Goal: Browse casually

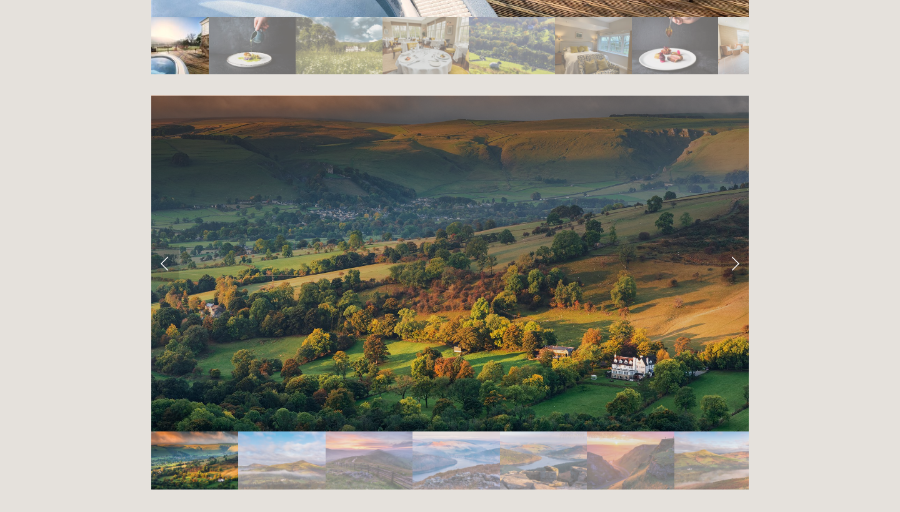
scroll to position [2502, 0]
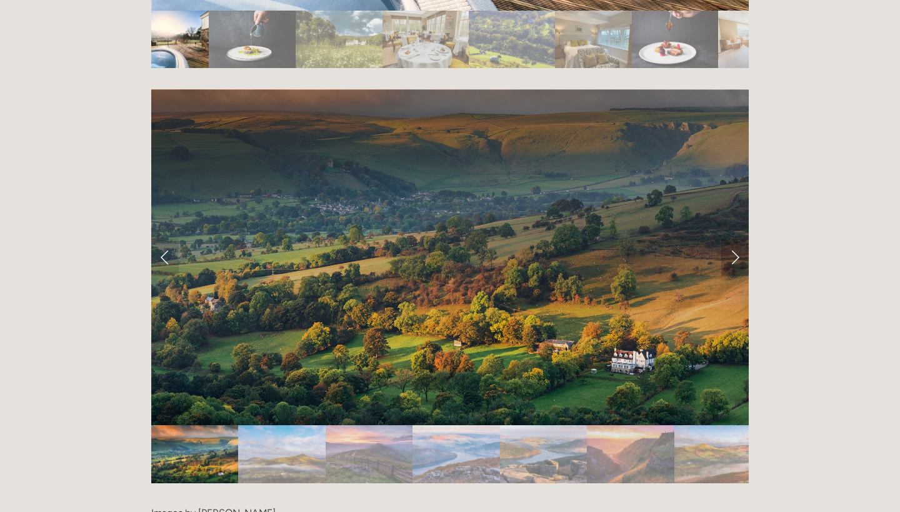
click at [737, 239] on link "Next Slide" at bounding box center [734, 257] width 27 height 37
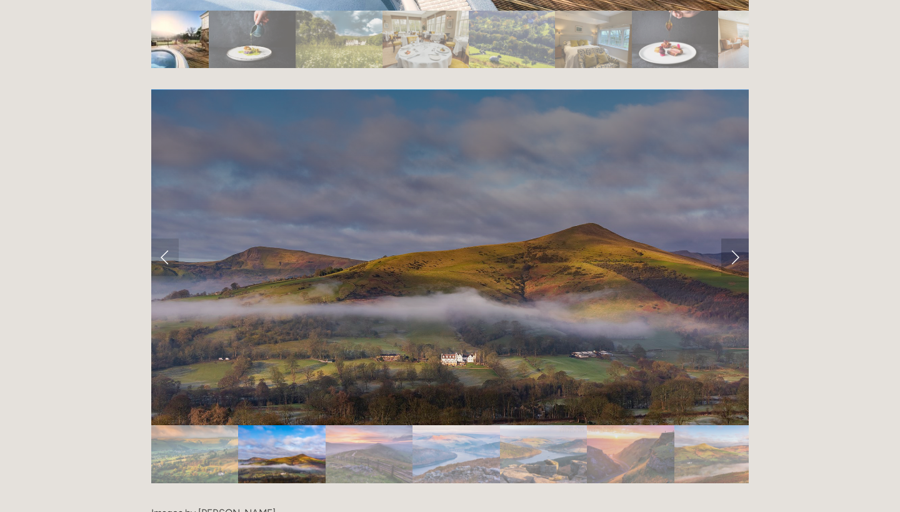
click at [737, 239] on link "Next Slide" at bounding box center [734, 257] width 27 height 37
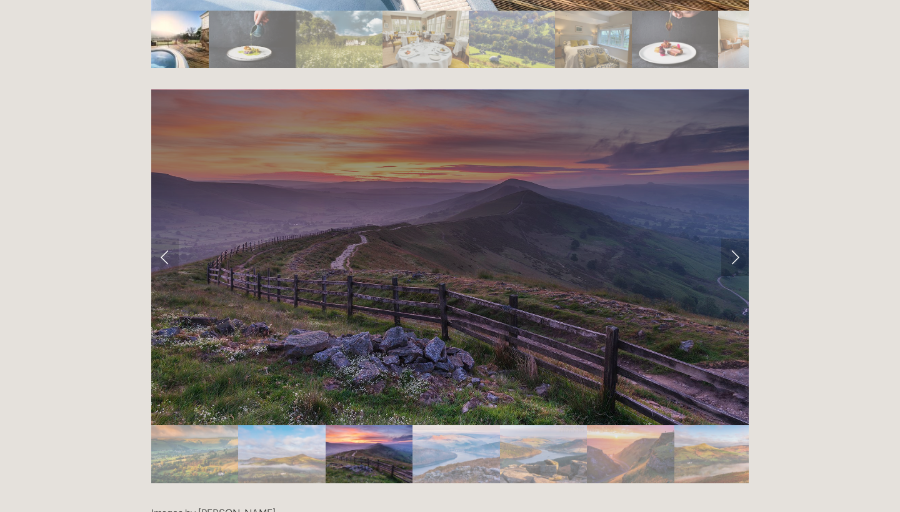
click at [737, 239] on link "Next Slide" at bounding box center [734, 257] width 27 height 37
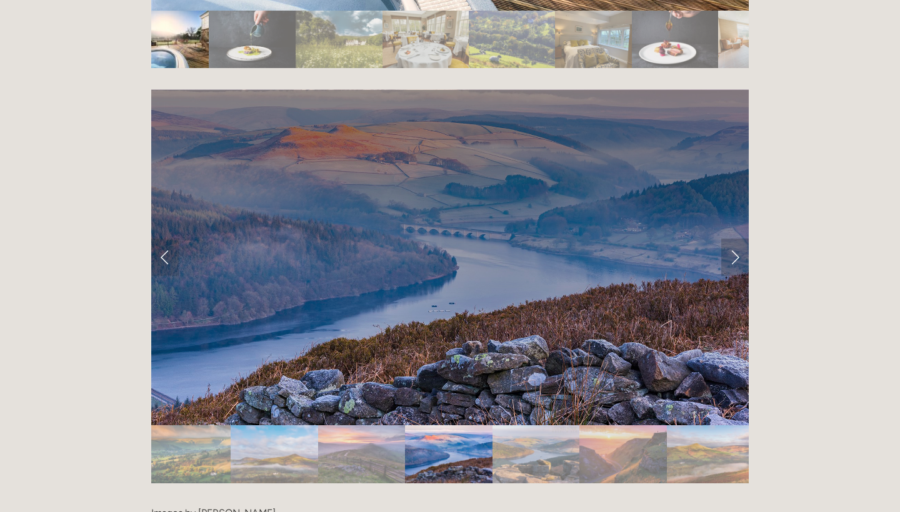
click at [737, 239] on link "Next Slide" at bounding box center [734, 257] width 27 height 37
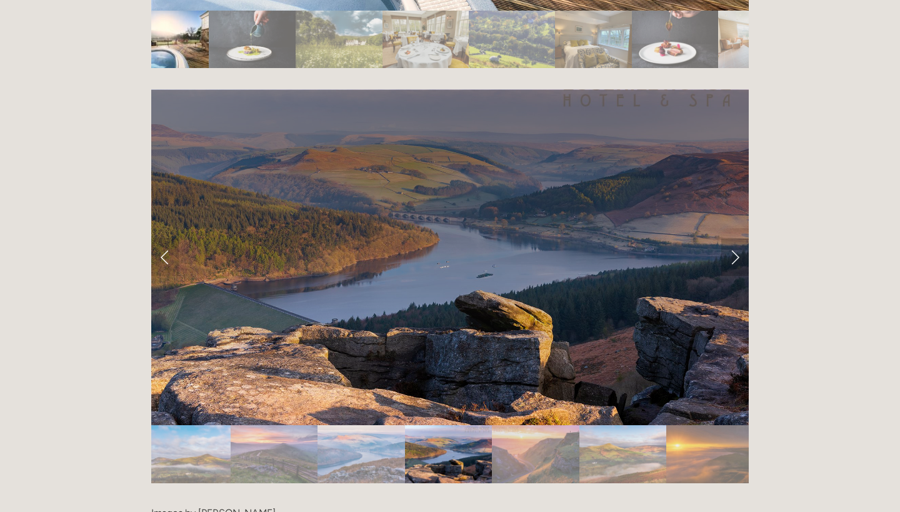
click at [737, 239] on link "Next Slide" at bounding box center [734, 257] width 27 height 37
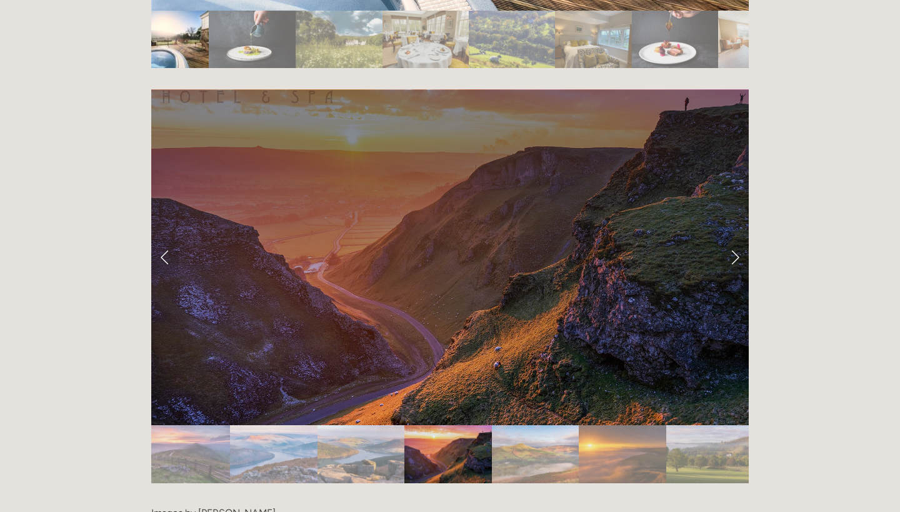
click at [737, 239] on link "Next Slide" at bounding box center [734, 257] width 27 height 37
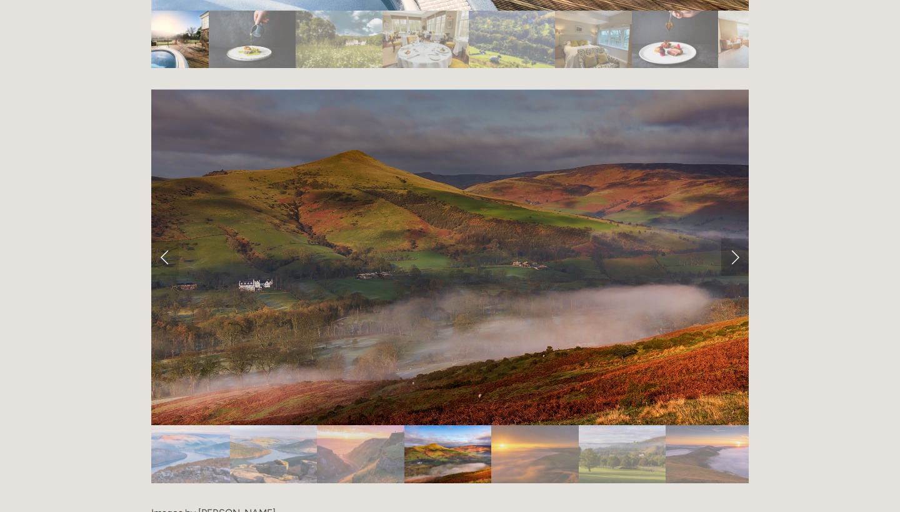
click at [737, 239] on link "Next Slide" at bounding box center [734, 257] width 27 height 37
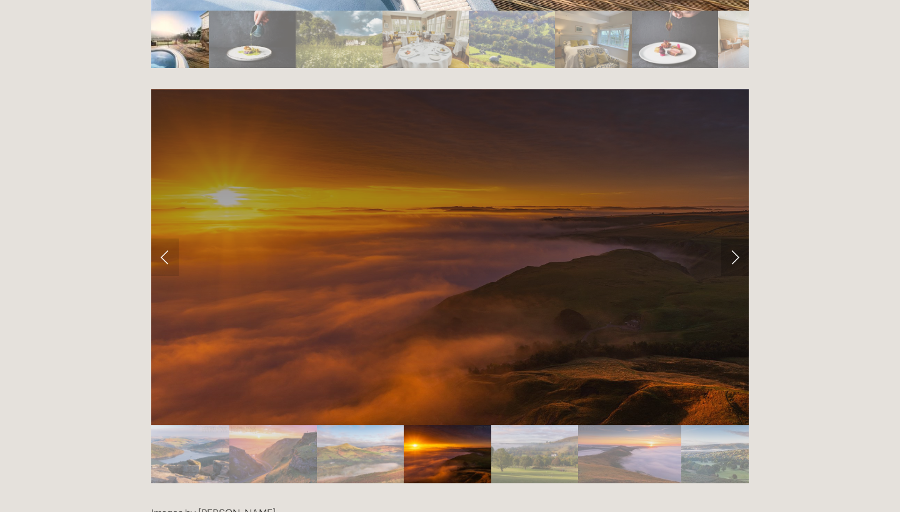
click at [737, 239] on link "Next Slide" at bounding box center [734, 257] width 27 height 37
click at [736, 239] on link "Next Slide" at bounding box center [734, 257] width 27 height 37
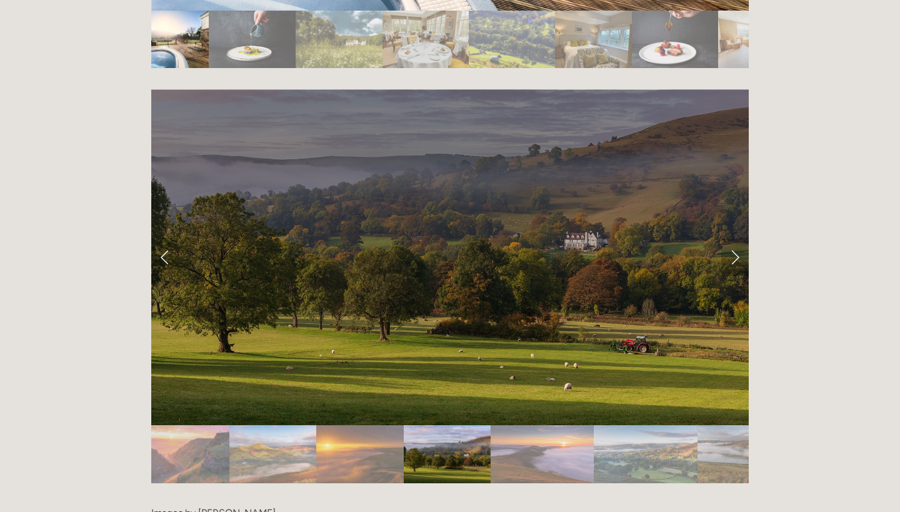
click at [736, 239] on link "Next Slide" at bounding box center [734, 257] width 27 height 37
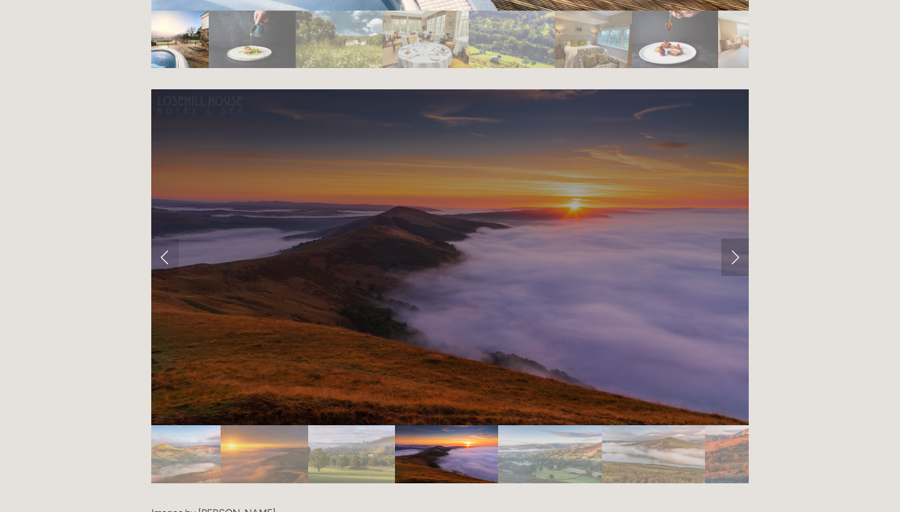
click at [736, 239] on link "Next Slide" at bounding box center [734, 257] width 27 height 37
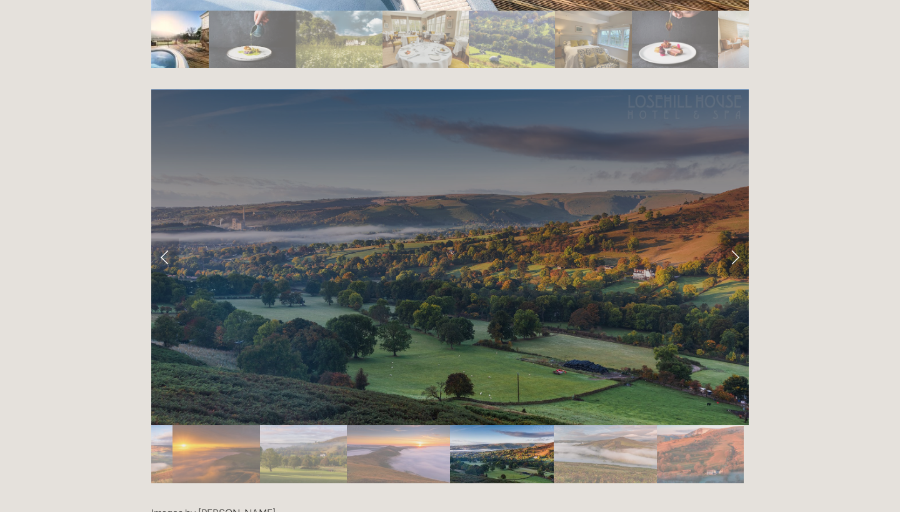
click at [735, 239] on link "Next Slide" at bounding box center [734, 257] width 27 height 37
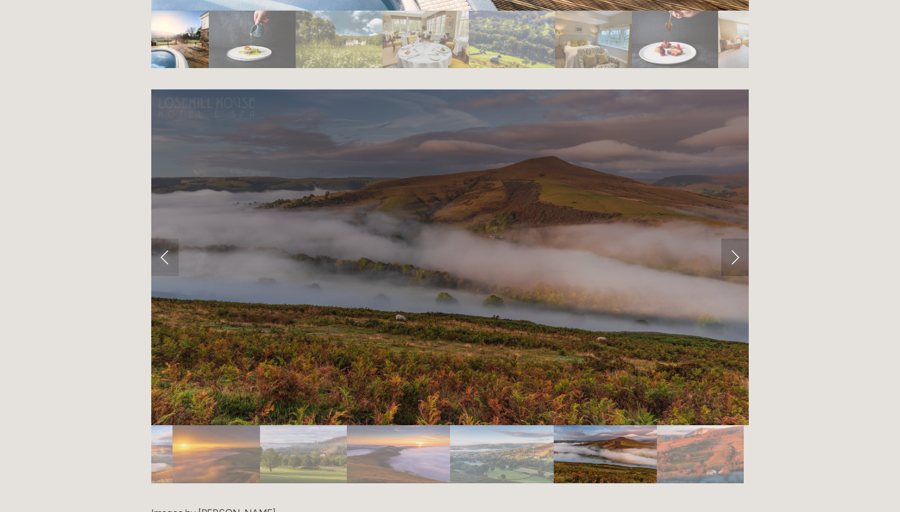
click at [735, 239] on link "Next Slide" at bounding box center [734, 257] width 27 height 37
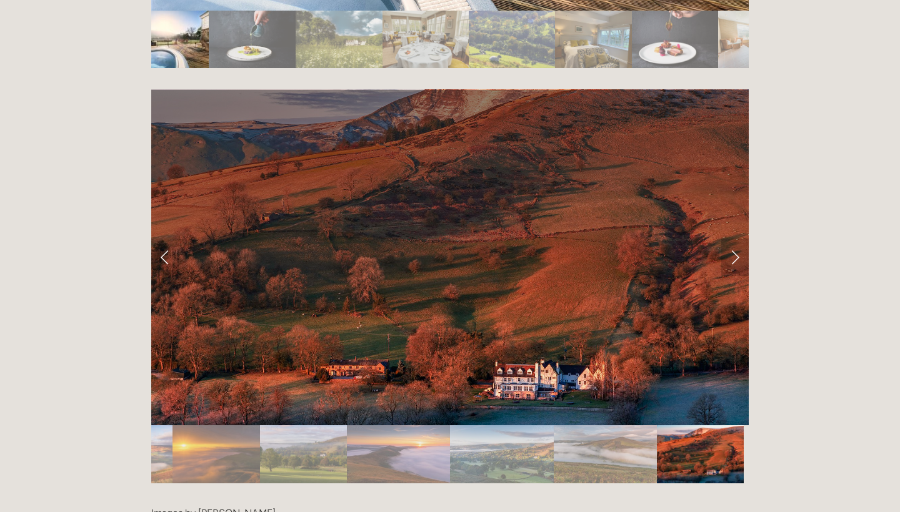
click at [735, 239] on link "Next Slide" at bounding box center [734, 257] width 27 height 37
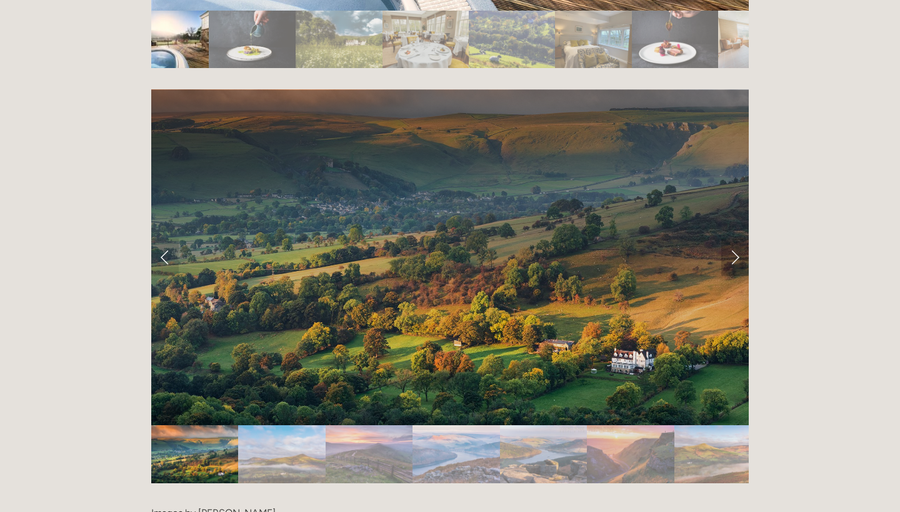
click at [735, 239] on link "Next Slide" at bounding box center [734, 257] width 27 height 37
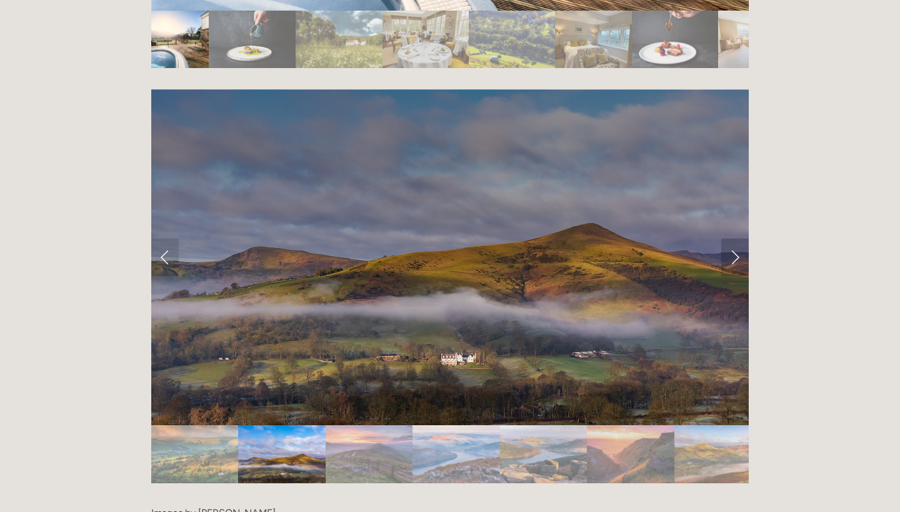
click at [735, 239] on link "Next Slide" at bounding box center [734, 257] width 27 height 37
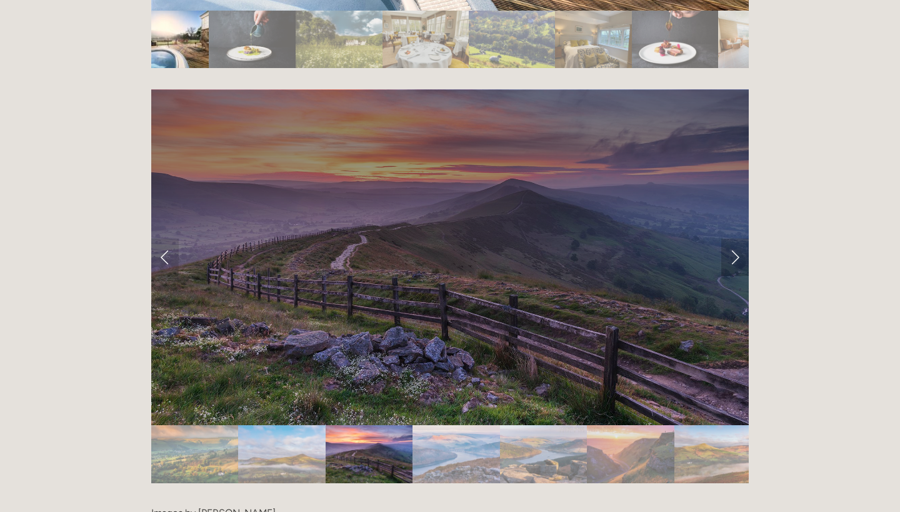
click at [735, 239] on link "Next Slide" at bounding box center [734, 257] width 27 height 37
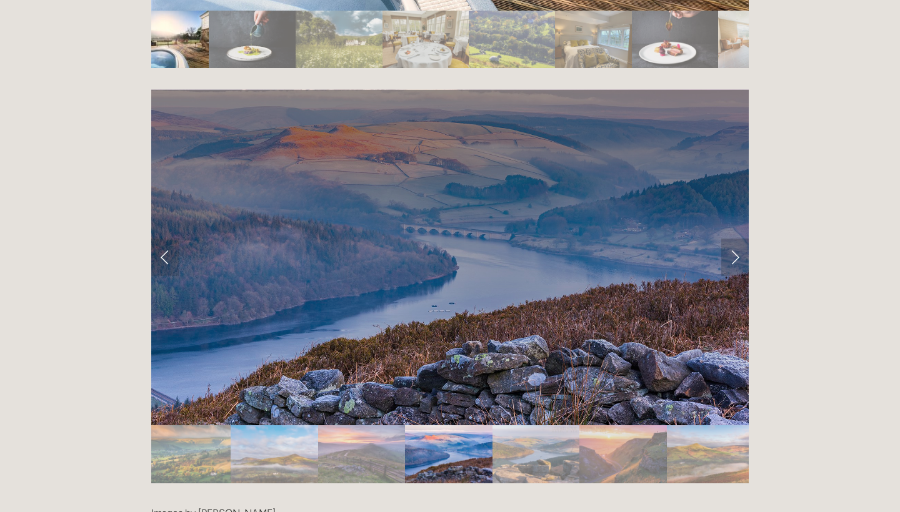
click at [735, 239] on link "Next Slide" at bounding box center [734, 257] width 27 height 37
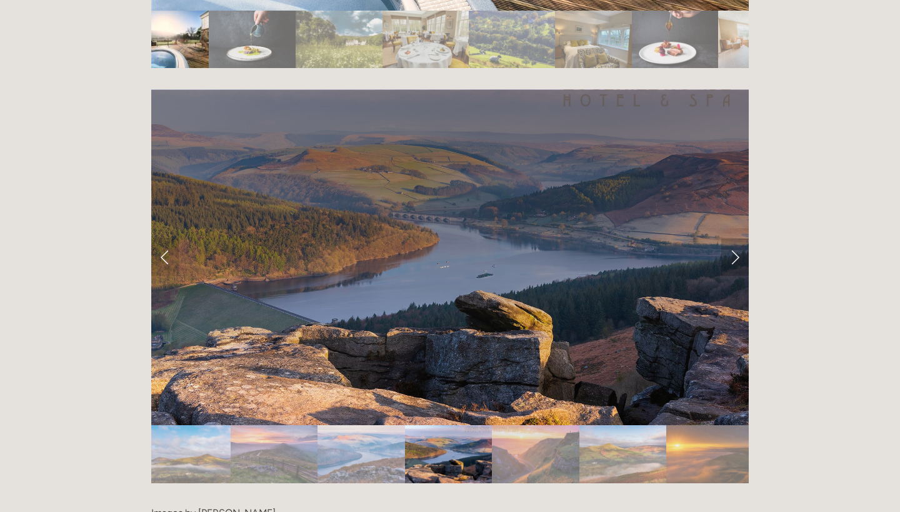
click at [735, 239] on link "Next Slide" at bounding box center [734, 257] width 27 height 37
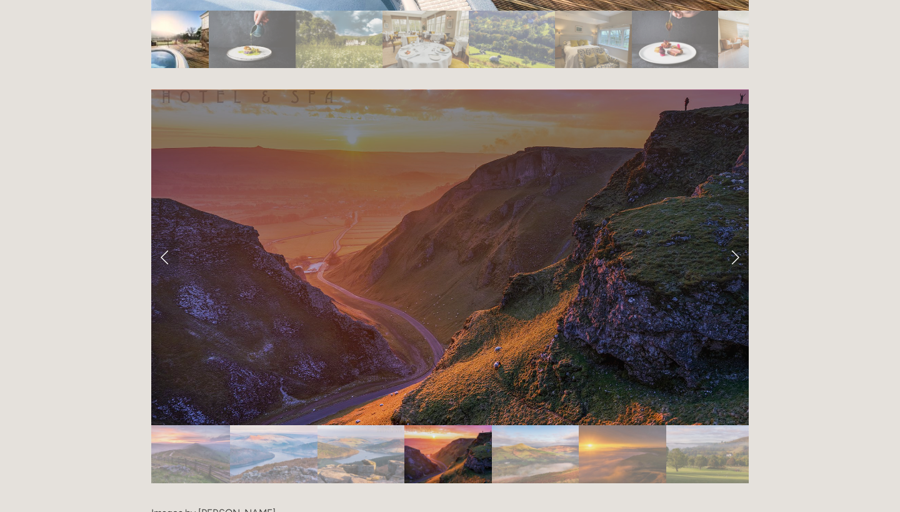
click at [735, 239] on link "Next Slide" at bounding box center [734, 257] width 27 height 37
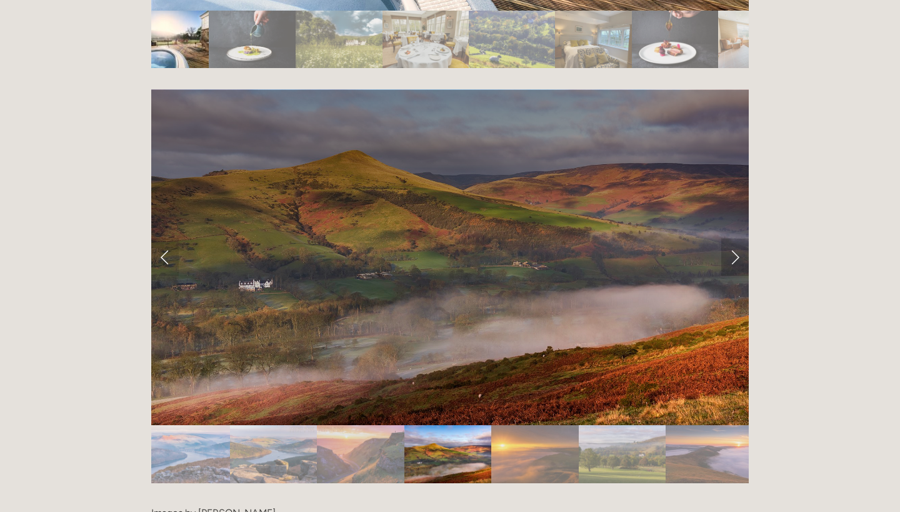
click at [735, 239] on link "Next Slide" at bounding box center [734, 257] width 27 height 37
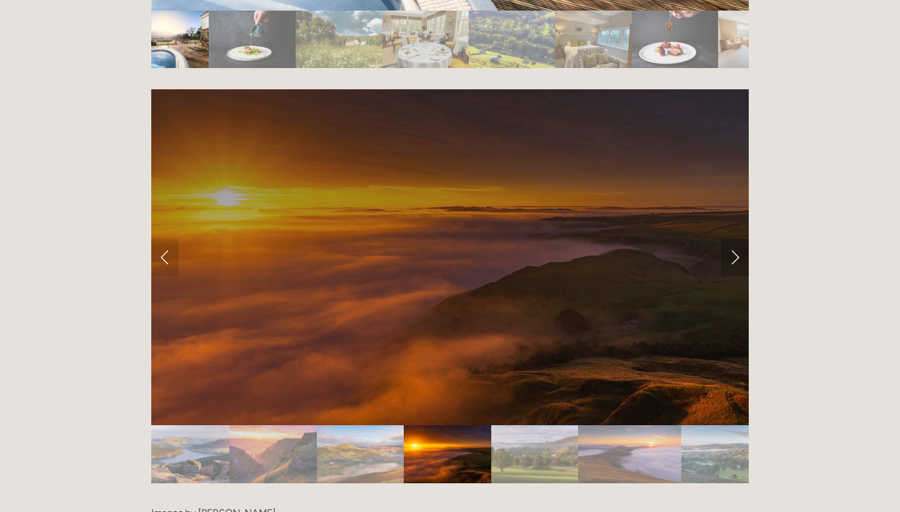
click at [735, 239] on link "Next Slide" at bounding box center [734, 257] width 27 height 37
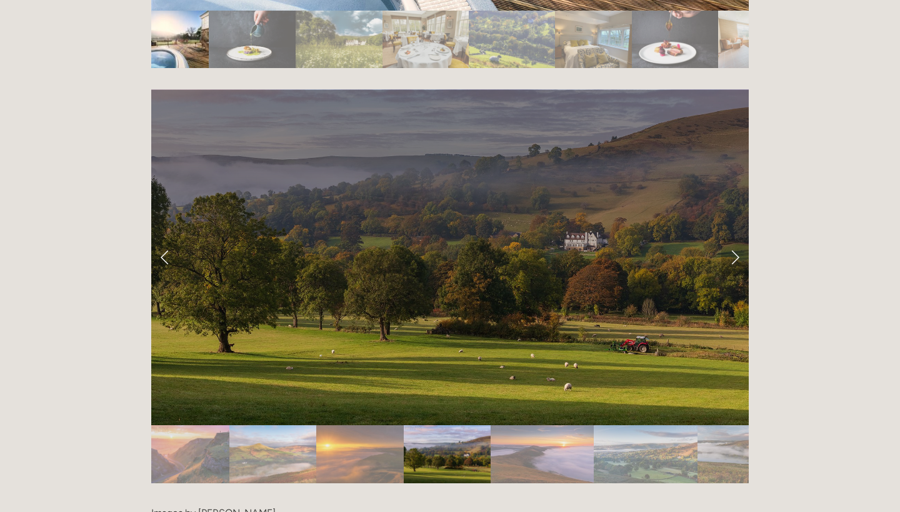
click at [735, 239] on link "Next Slide" at bounding box center [734, 257] width 27 height 37
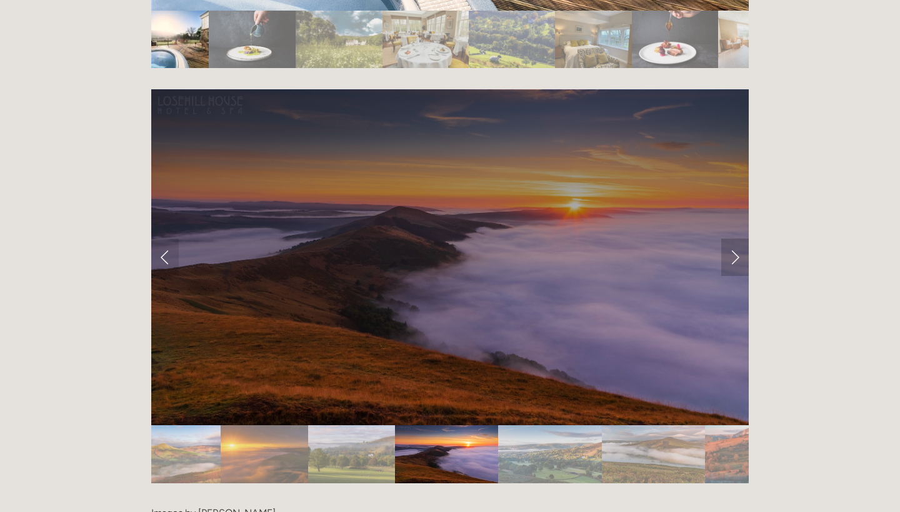
click at [735, 239] on link "Next Slide" at bounding box center [734, 257] width 27 height 37
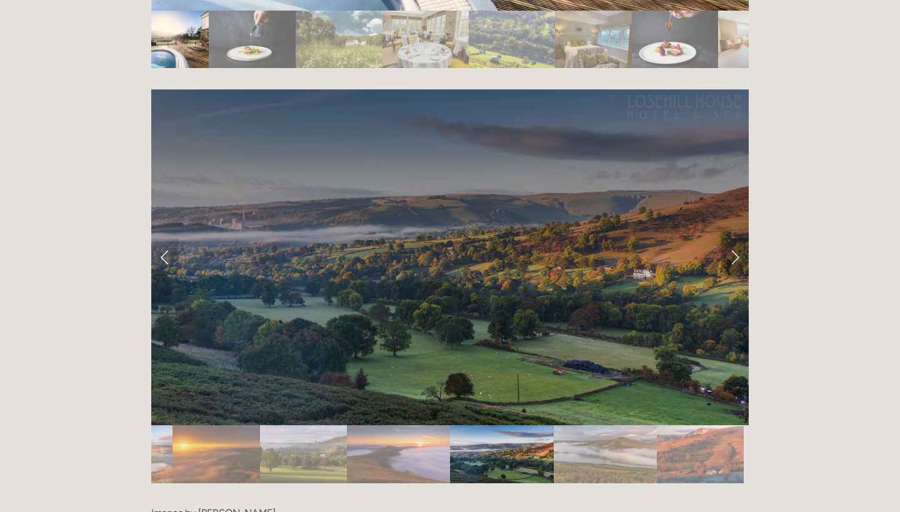
click at [737, 239] on link "Next Slide" at bounding box center [734, 257] width 27 height 37
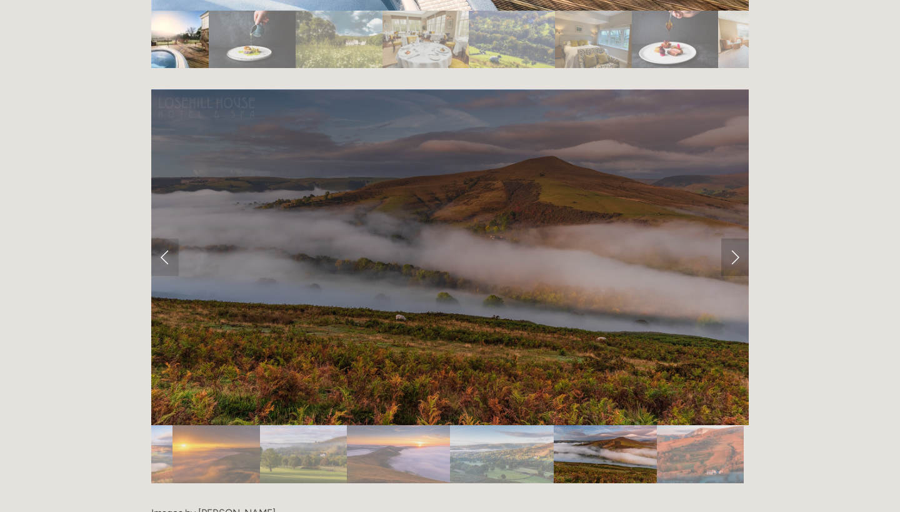
click at [737, 239] on link "Next Slide" at bounding box center [734, 257] width 27 height 37
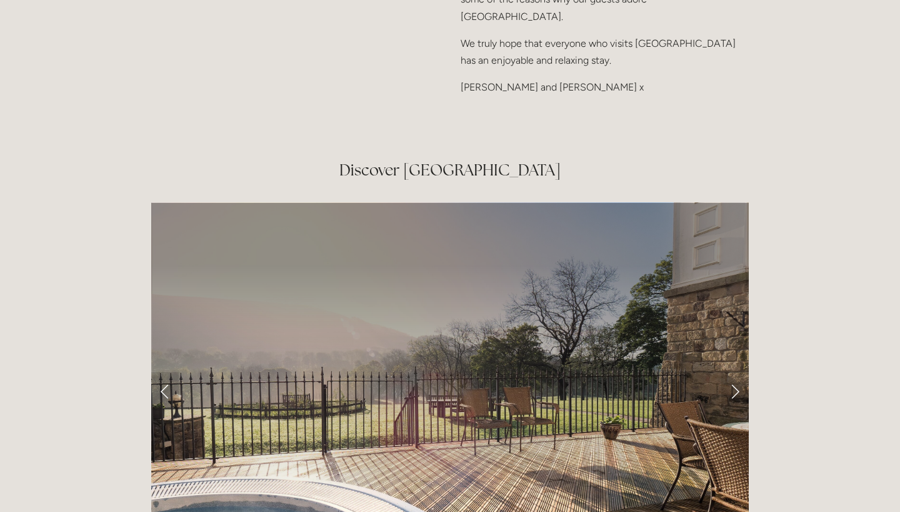
scroll to position [1924, 0]
